Goal: Register for event/course

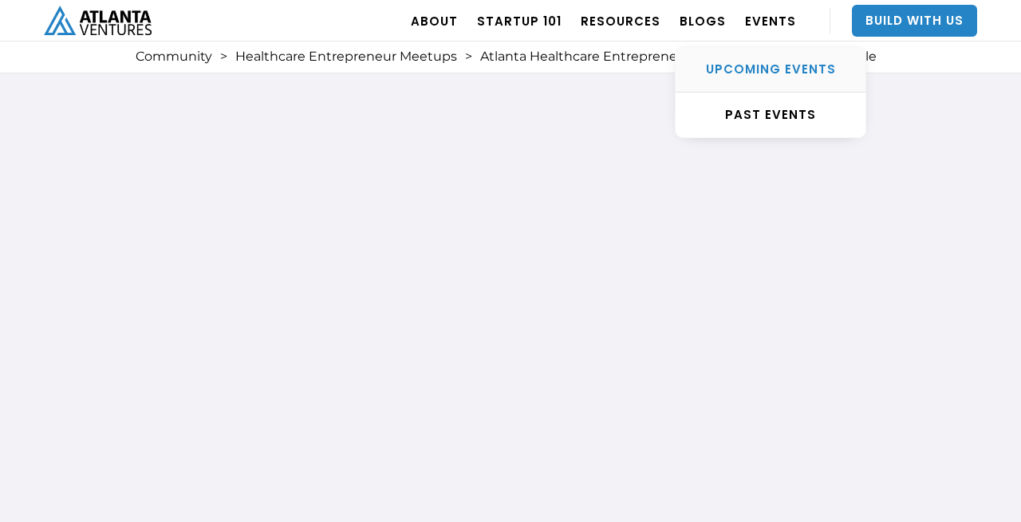
click at [763, 81] on link "UPCOMING EVENTS" at bounding box center [771, 69] width 190 height 45
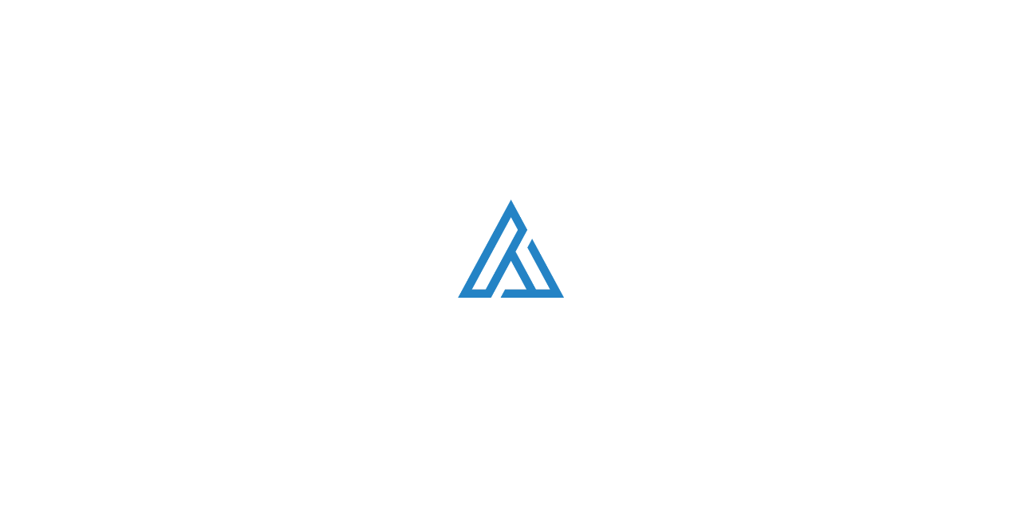
scroll to position [525, 0]
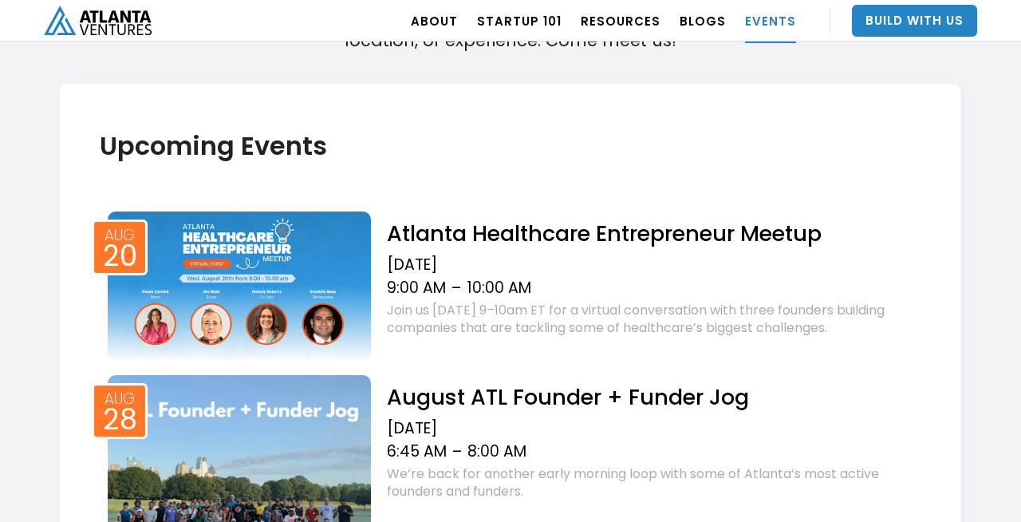
click at [466, 240] on h2 "Atlanta Healthcare Entrepreneur Meetup" at bounding box center [654, 233] width 534 height 28
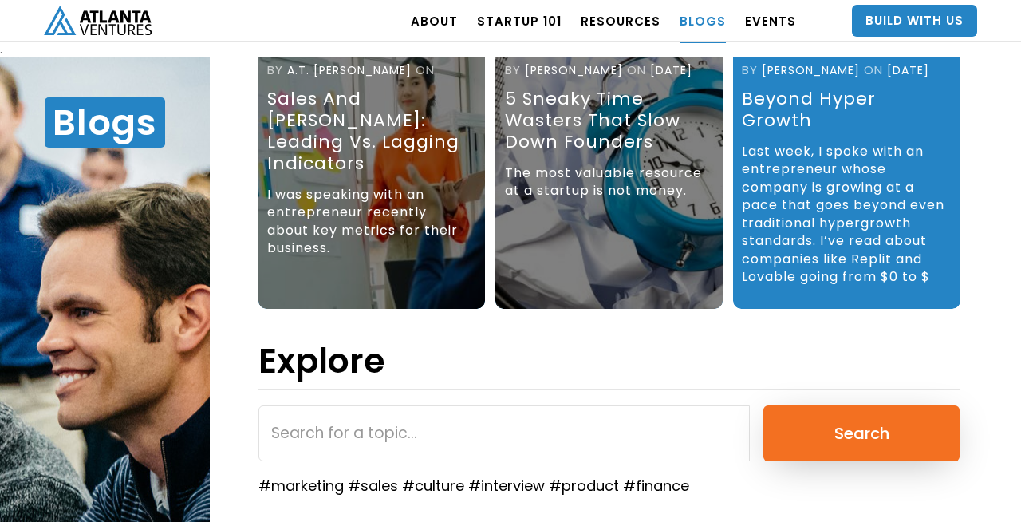
scroll to position [292, 0]
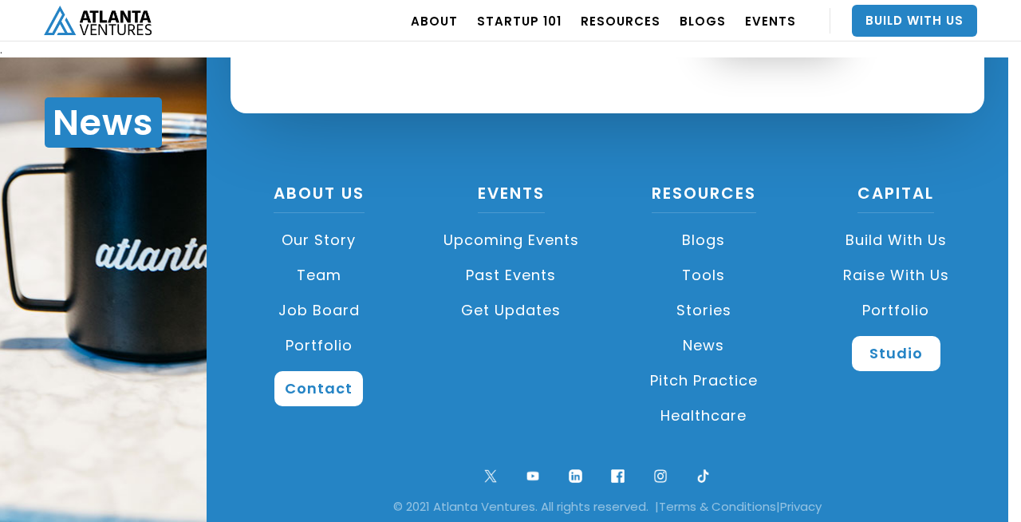
scroll to position [16, 0]
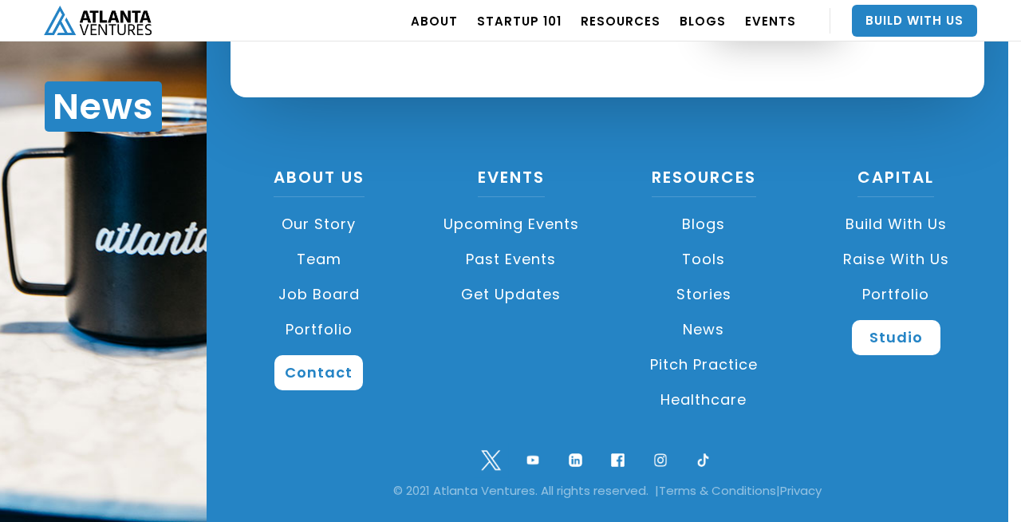
click at [486, 462] on img at bounding box center [491, 460] width 34 height 34
click at [536, 461] on img at bounding box center [533, 460] width 34 height 34
click at [582, 458] on img at bounding box center [575, 460] width 34 height 34
click at [621, 455] on img at bounding box center [618, 460] width 34 height 34
